Goal: Navigation & Orientation: Understand site structure

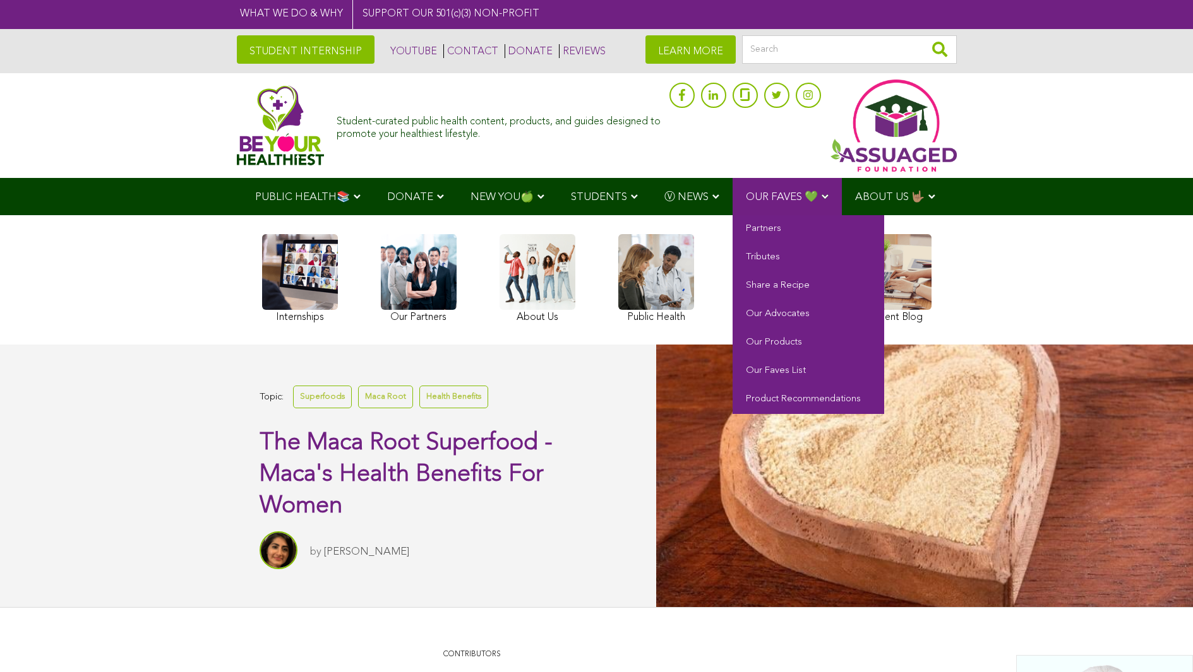
click at [784, 196] on span "OUR FAVES 💚" at bounding box center [782, 197] width 72 height 11
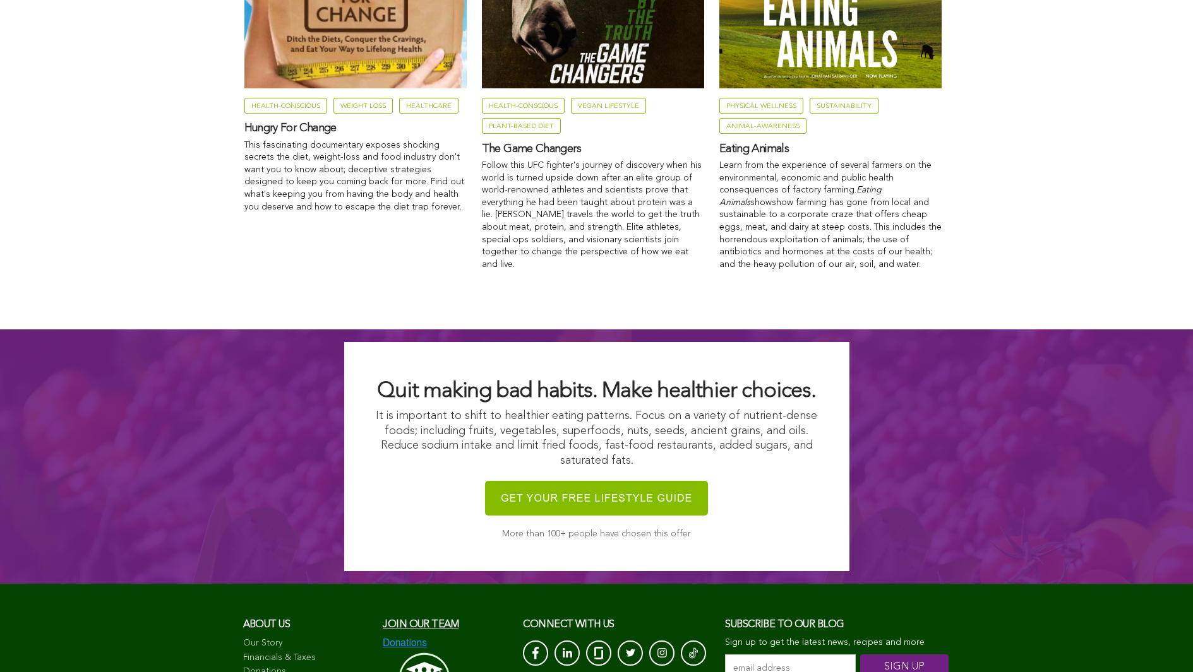
scroll to position [2172, 0]
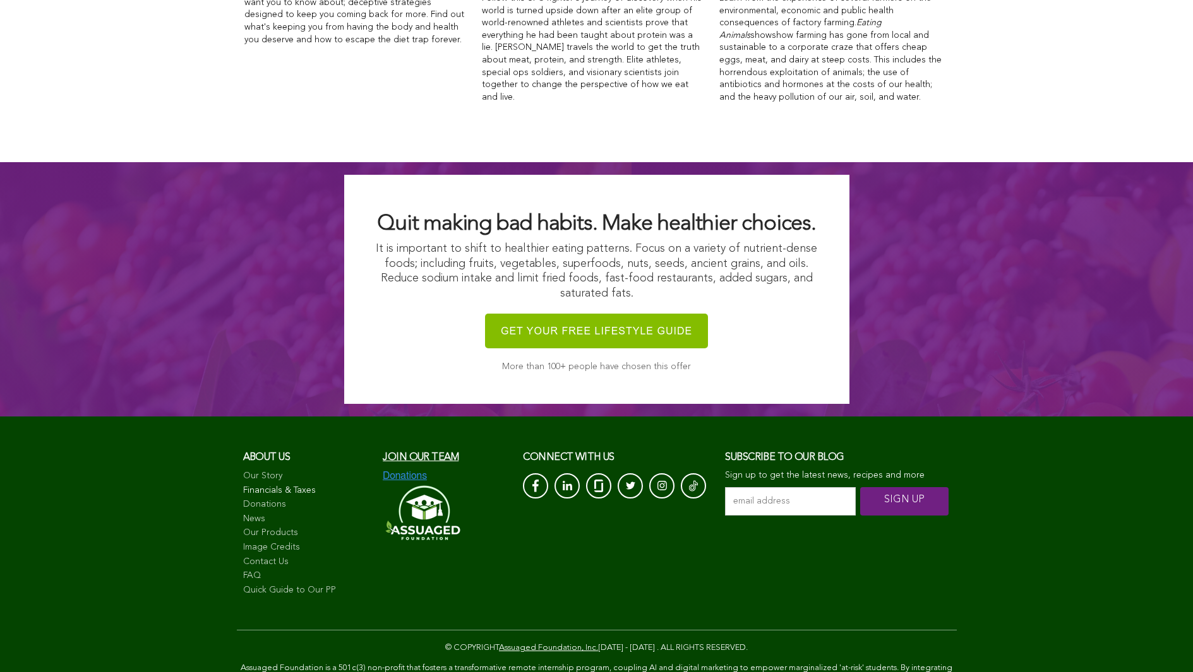
click at [306, 485] on link "Financials & Taxes" at bounding box center [307, 491] width 128 height 13
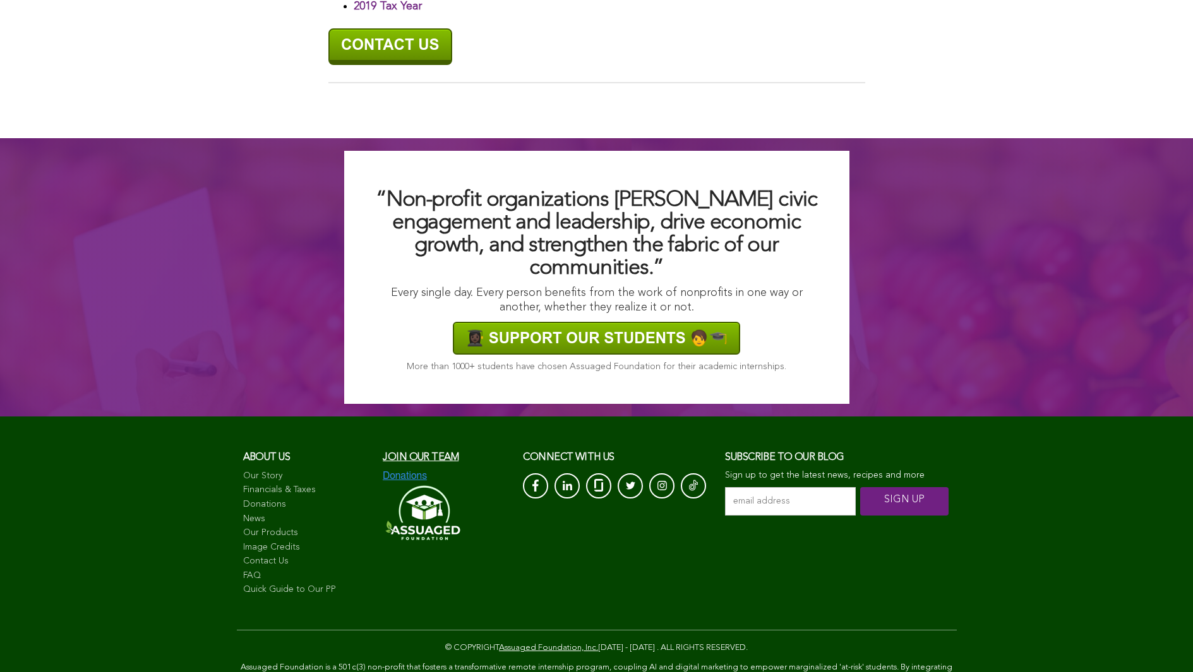
scroll to position [928, 0]
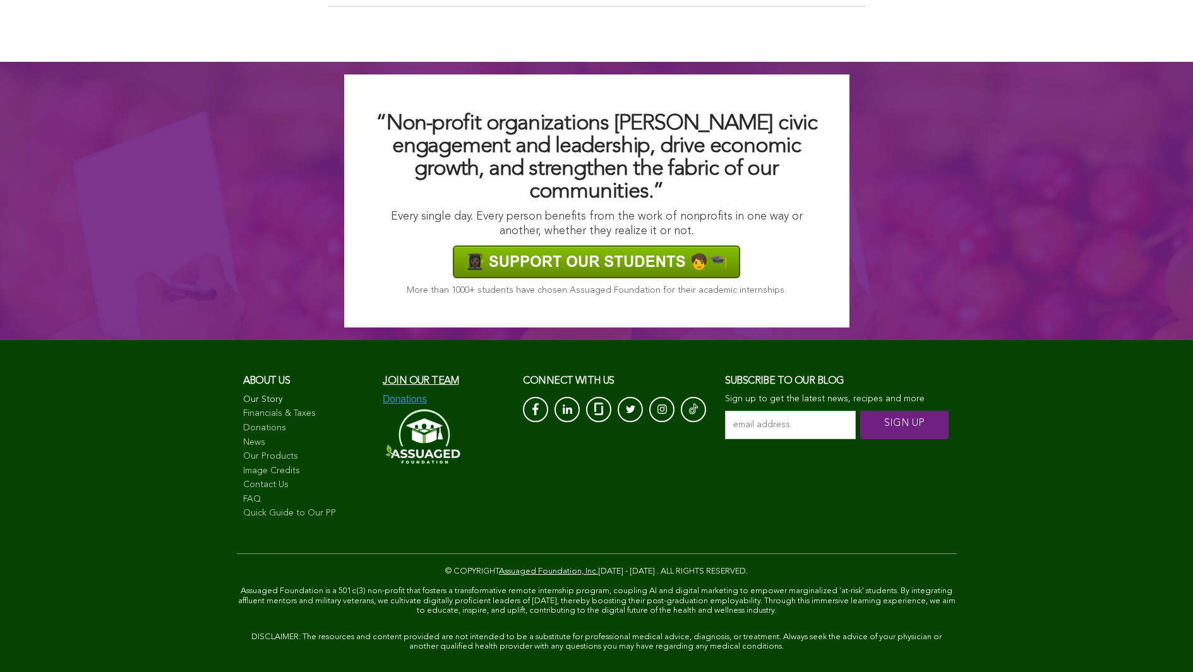
click at [306, 394] on link "Our Story" at bounding box center [307, 400] width 128 height 13
